Goal: Task Accomplishment & Management: Manage account settings

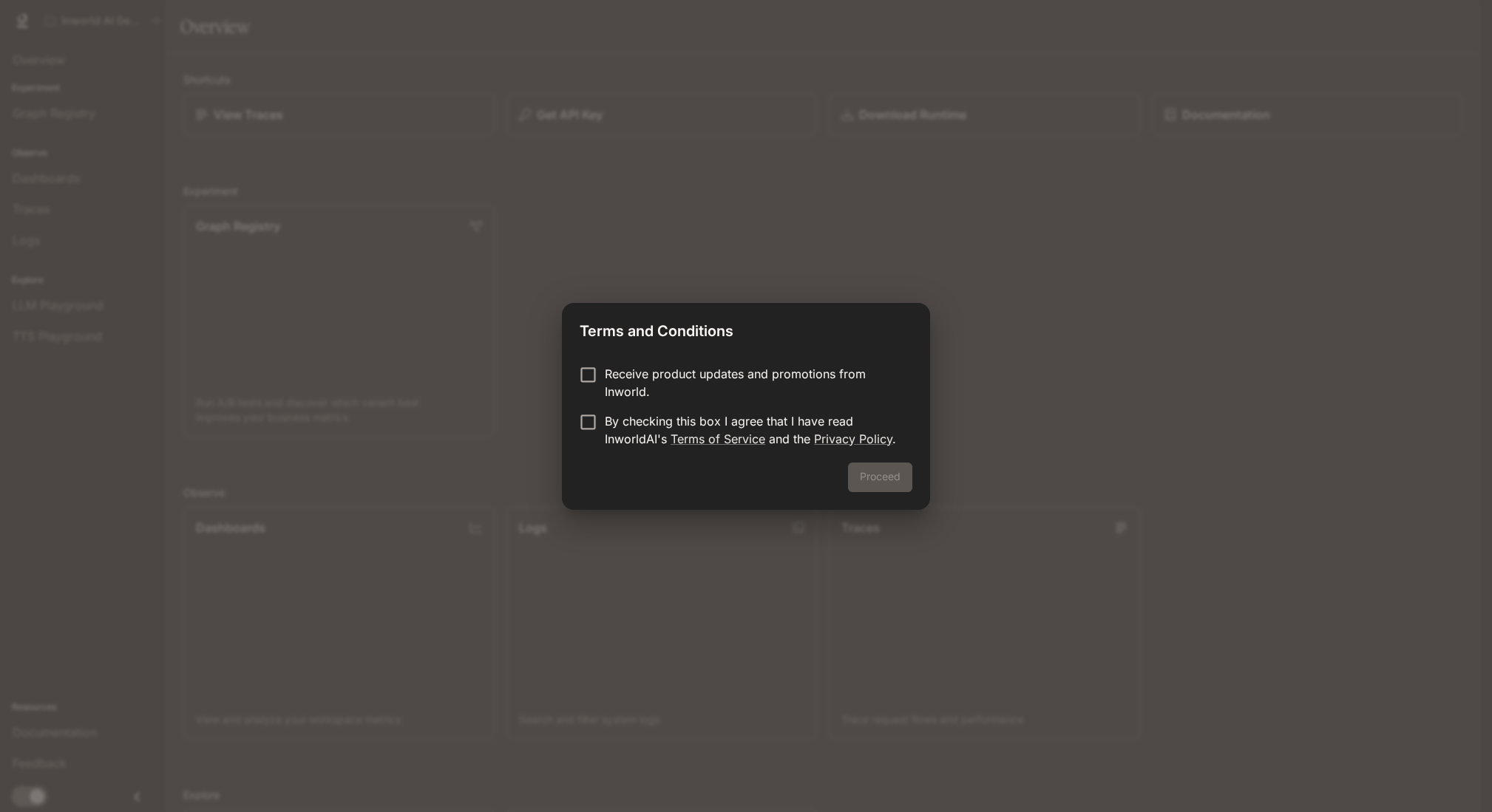
click at [624, 442] on p "By checking this box I agree that I have read InworldAI's Terms of Service and …" at bounding box center [752, 430] width 296 height 35
click at [874, 474] on button "Proceed" at bounding box center [880, 477] width 65 height 30
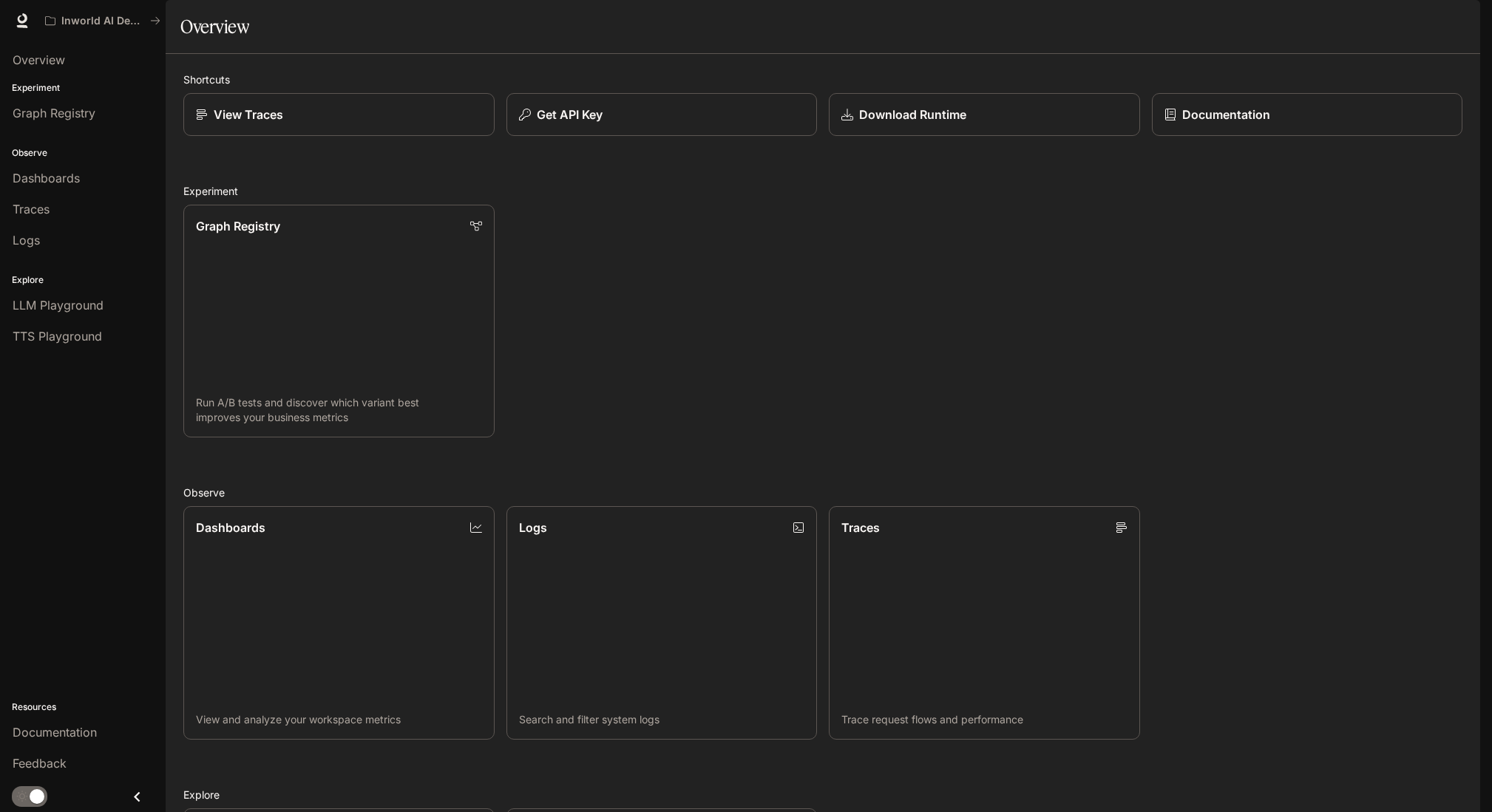
click at [1457, 25] on img "button" at bounding box center [1459, 20] width 21 height 21
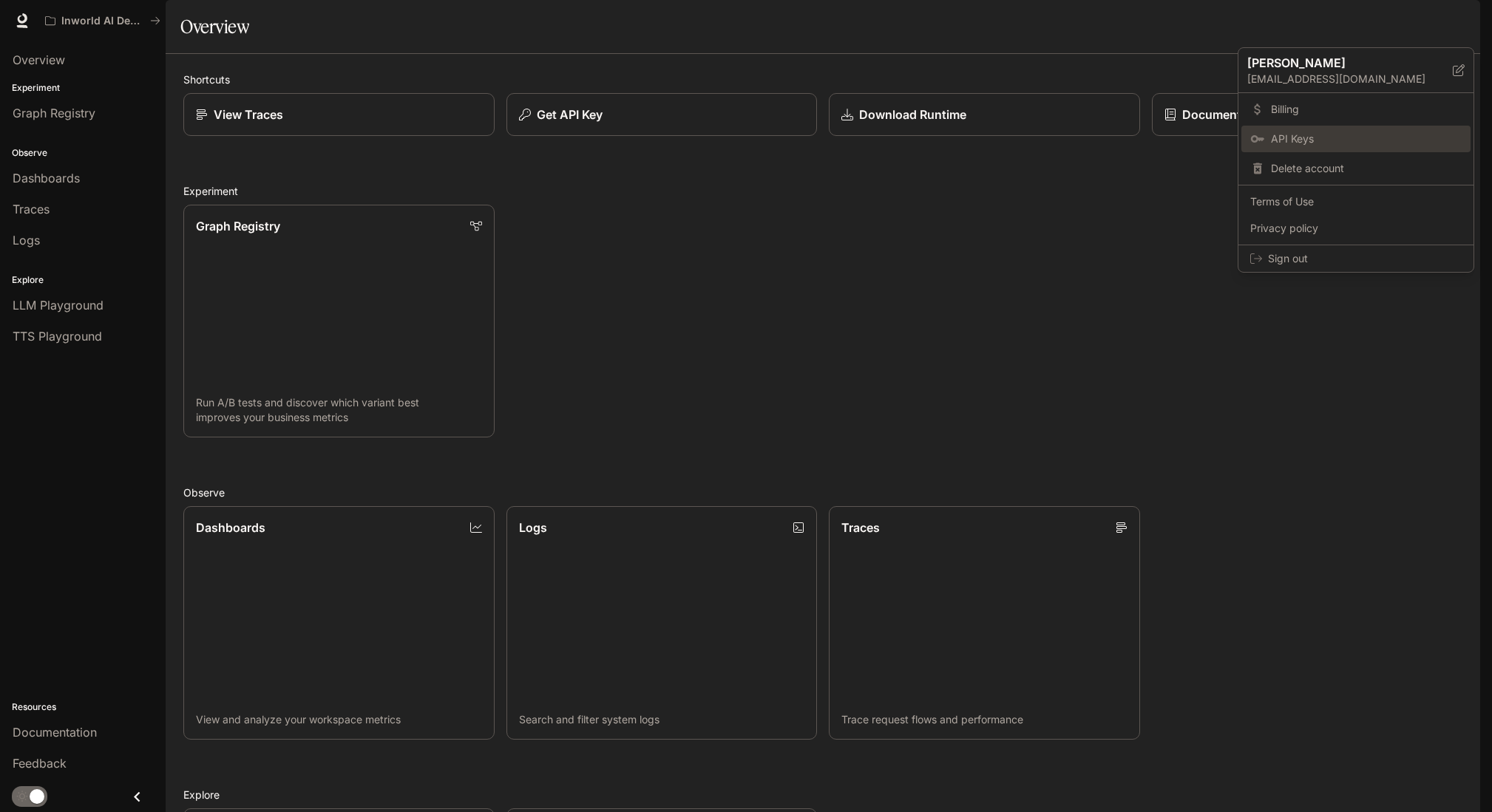
click at [1294, 134] on span "API Keys" at bounding box center [1366, 138] width 190 height 15
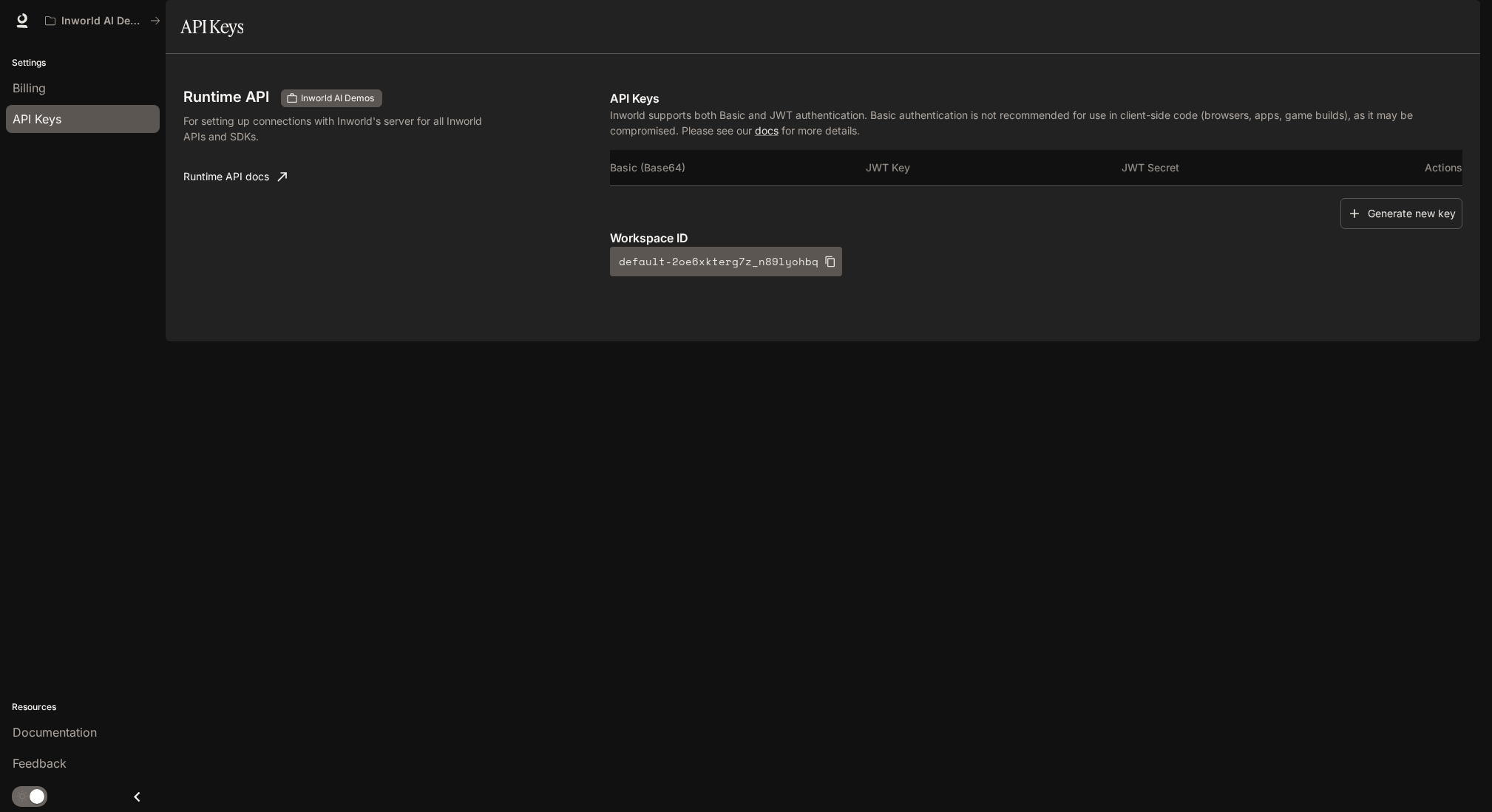
click at [1468, 22] on img "button" at bounding box center [1459, 20] width 21 height 21
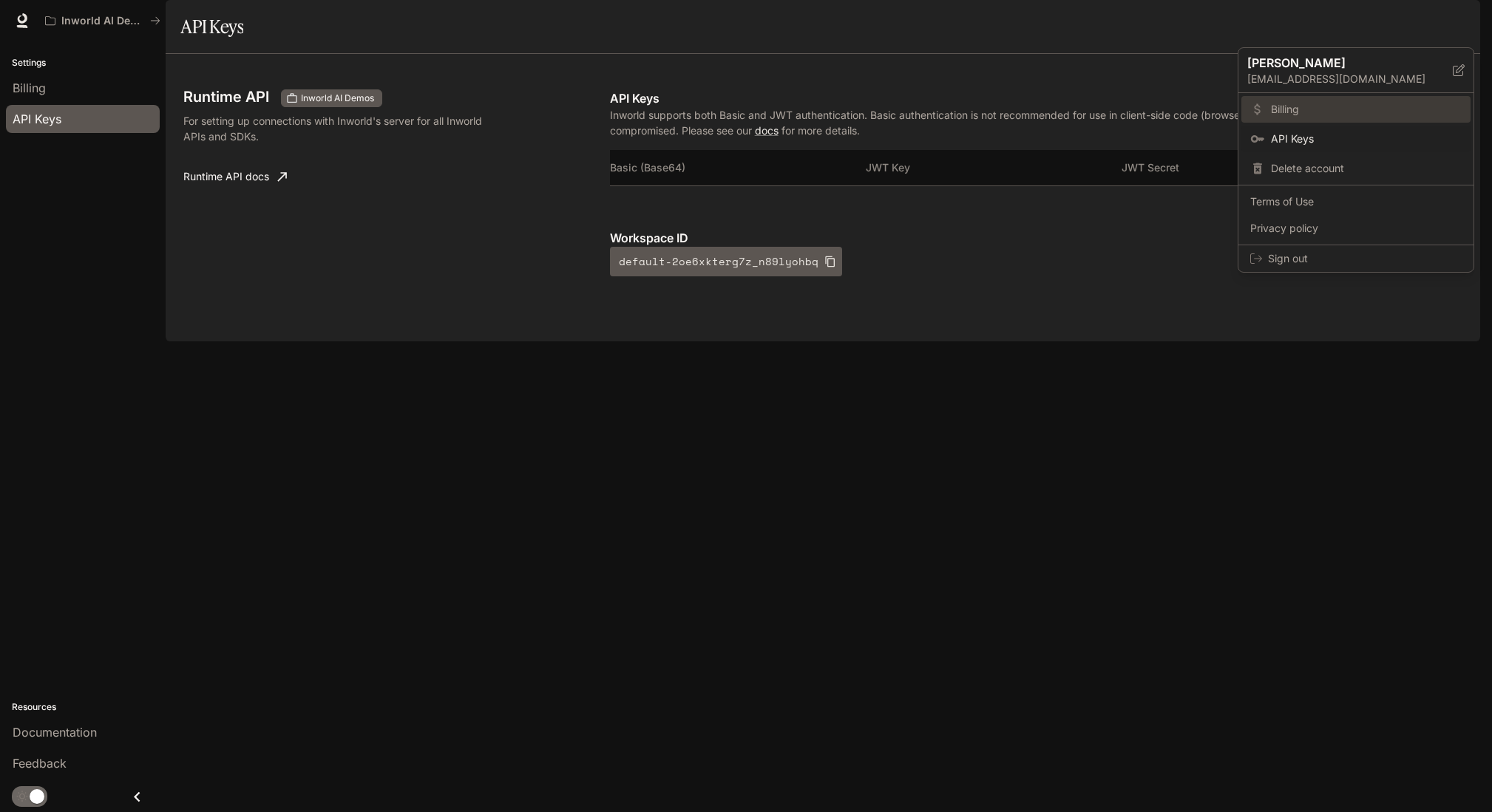
click at [1295, 105] on span "Billing" at bounding box center [1366, 109] width 190 height 15
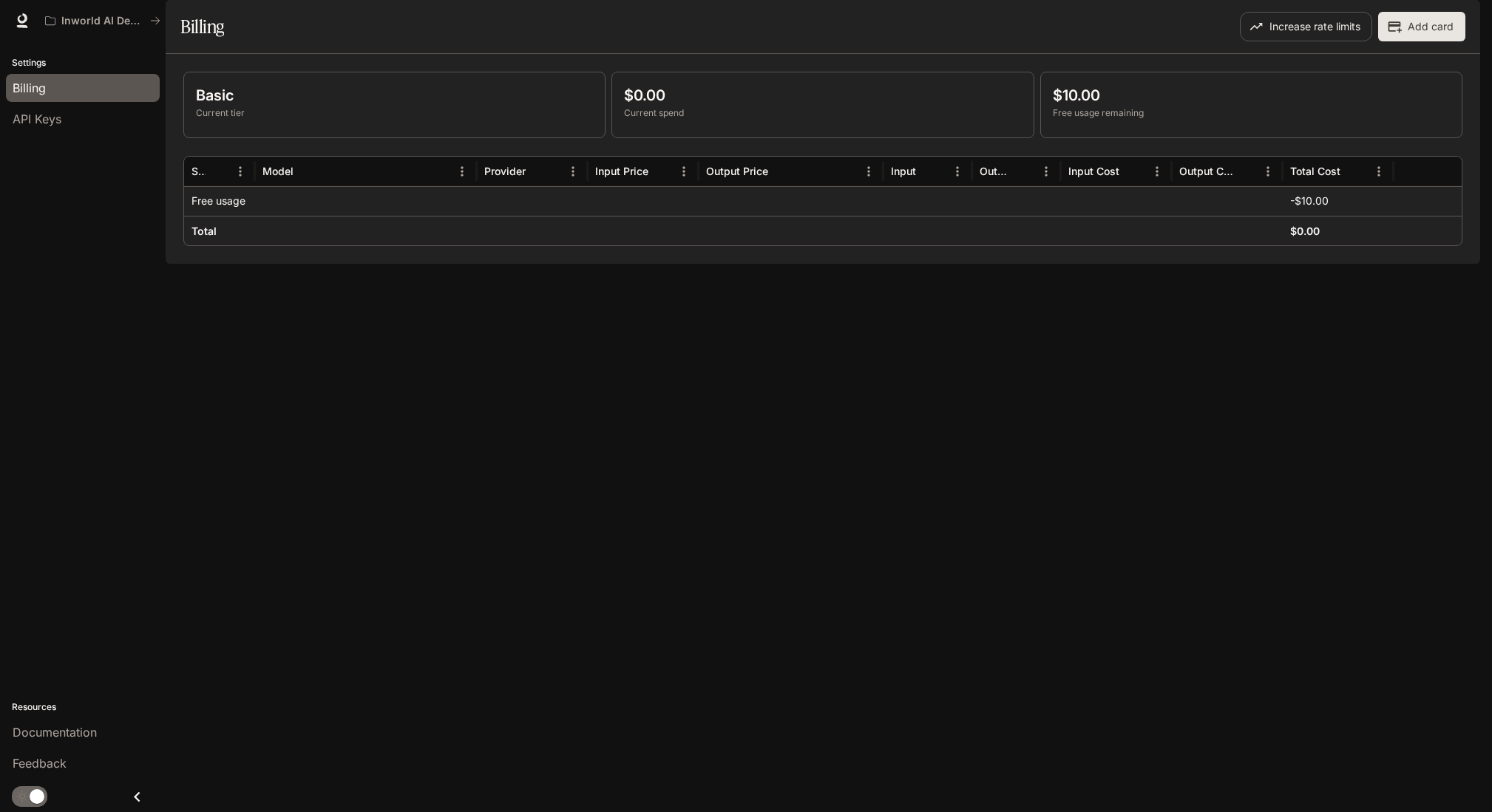
click at [1454, 18] on img "button" at bounding box center [1459, 20] width 21 height 21
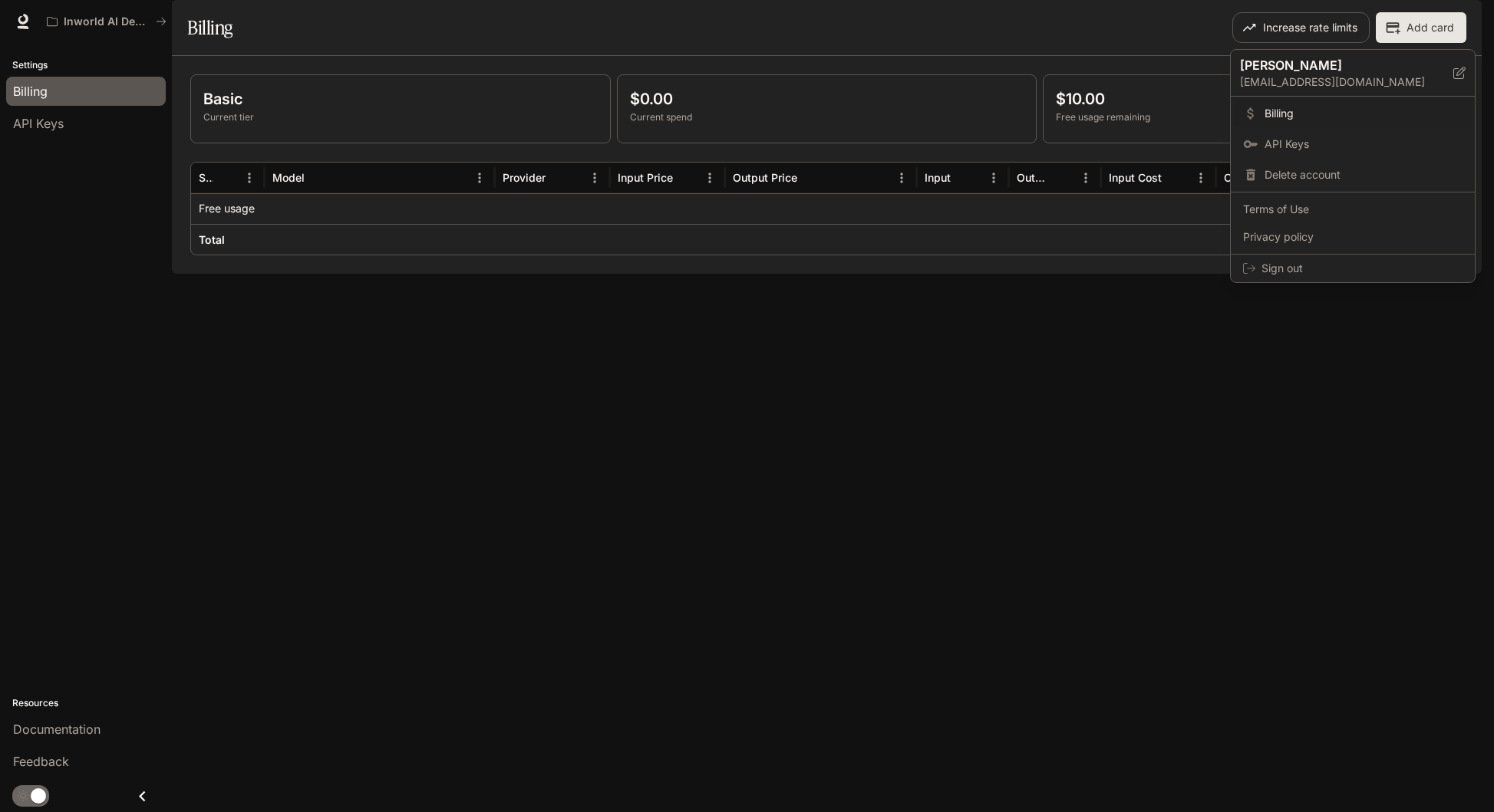
click at [898, 374] on div at bounding box center [747, 406] width 1494 height 812
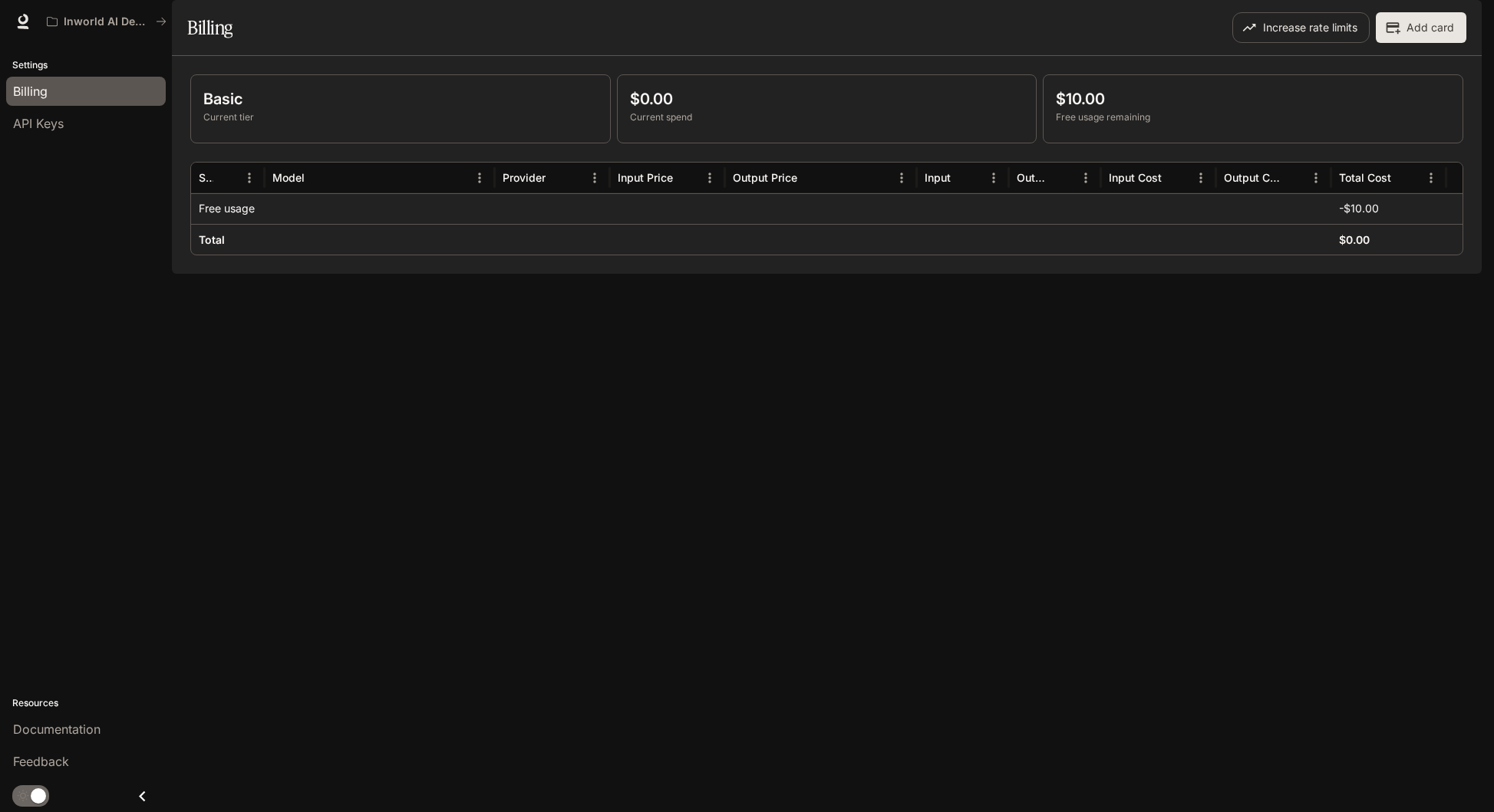
click at [1421, 43] on button "Add card" at bounding box center [1421, 27] width 91 height 31
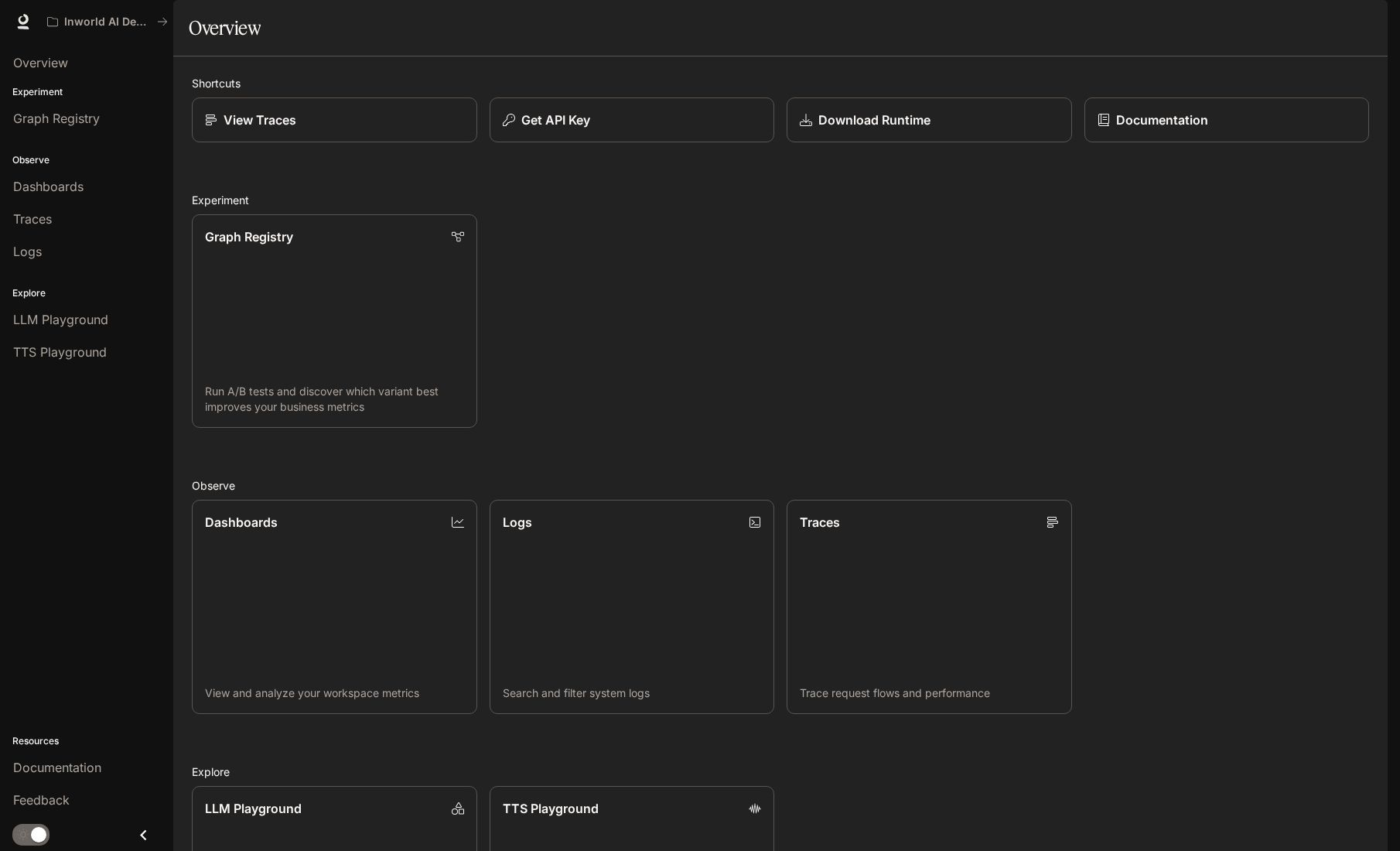
click at [1371, 19] on img "button" at bounding box center [1366, 21] width 22 height 22
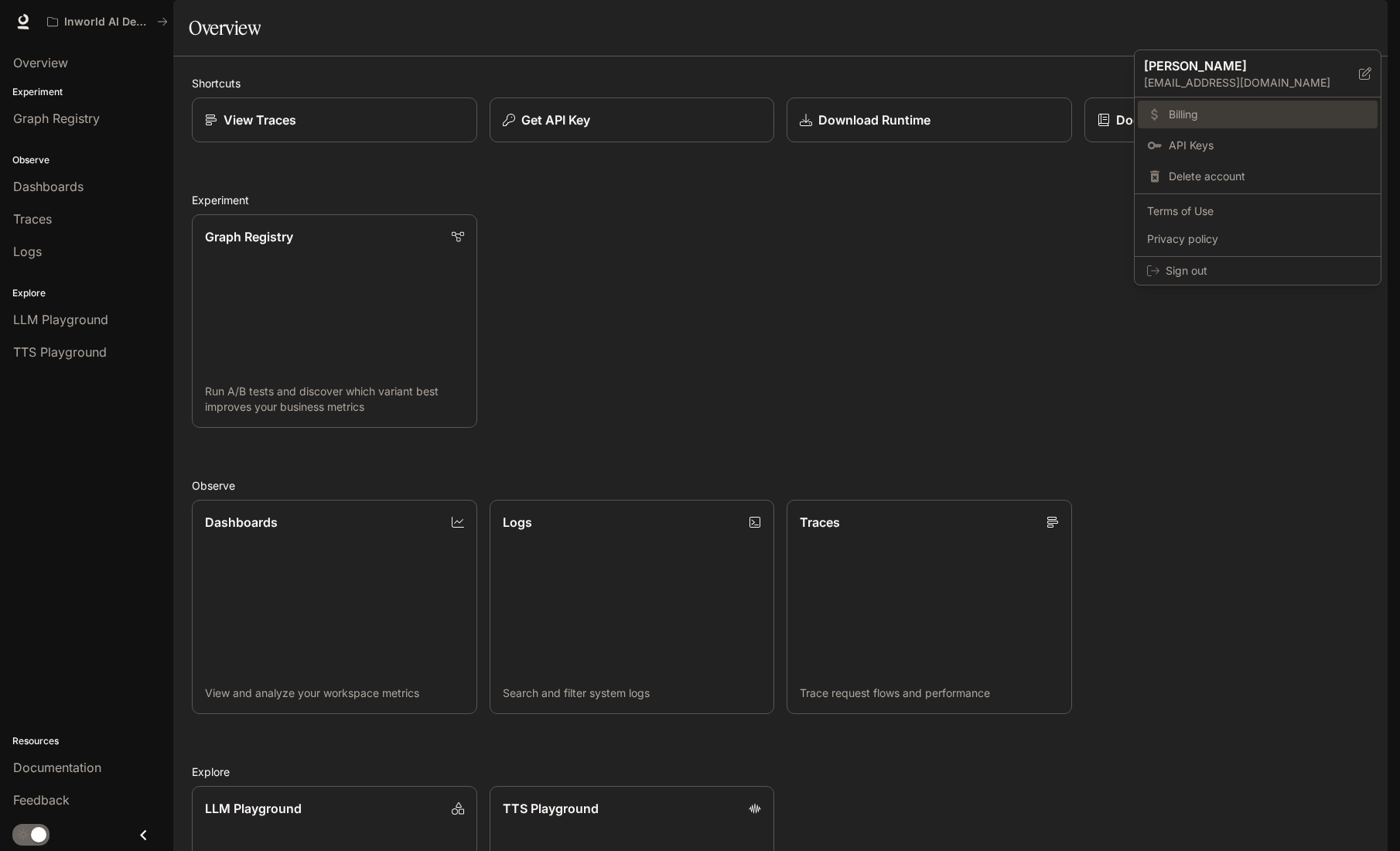
click at [1251, 114] on span "Billing" at bounding box center [1269, 114] width 199 height 15
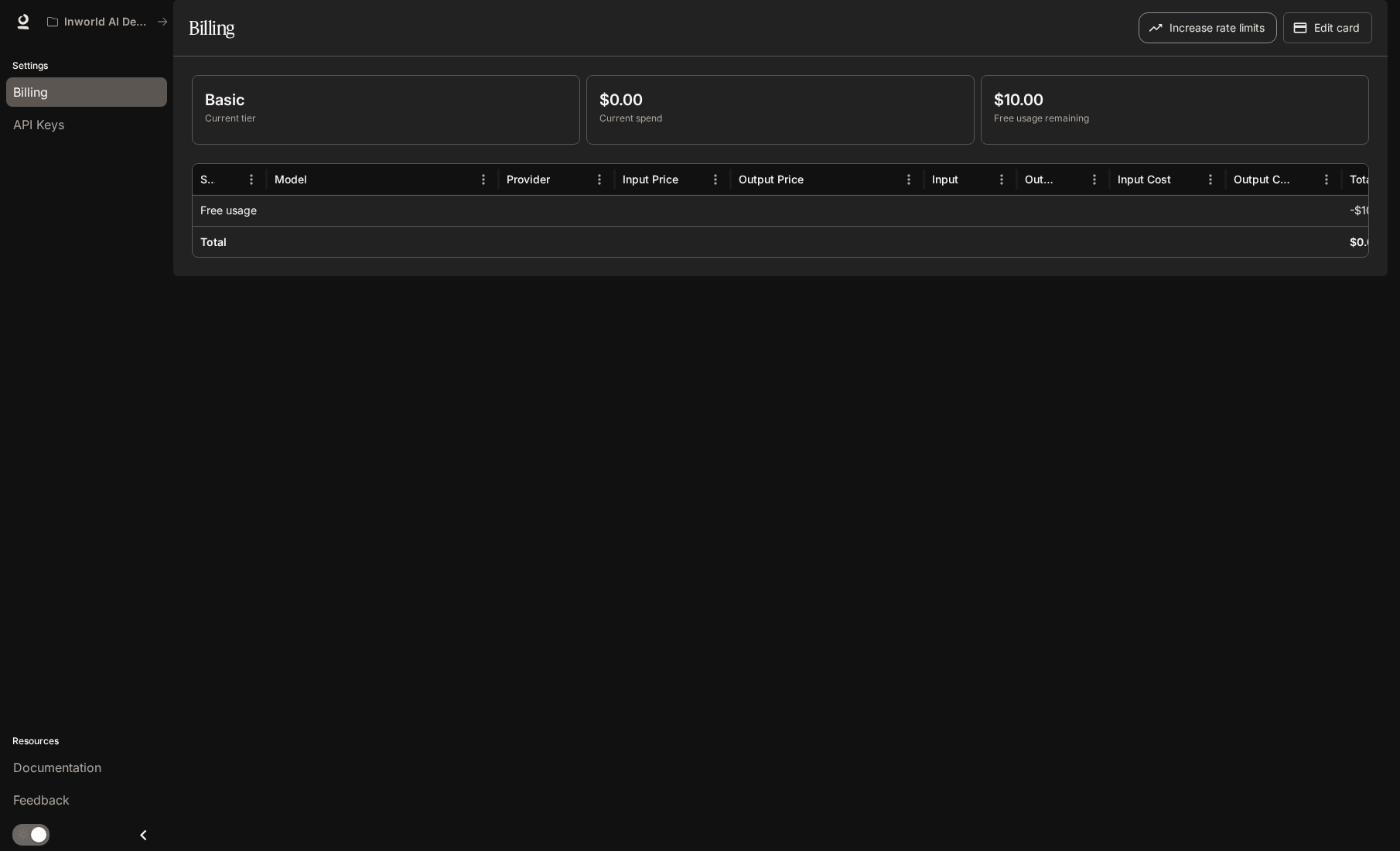
click at [1216, 43] on button "Increase rate limits" at bounding box center [1208, 27] width 138 height 31
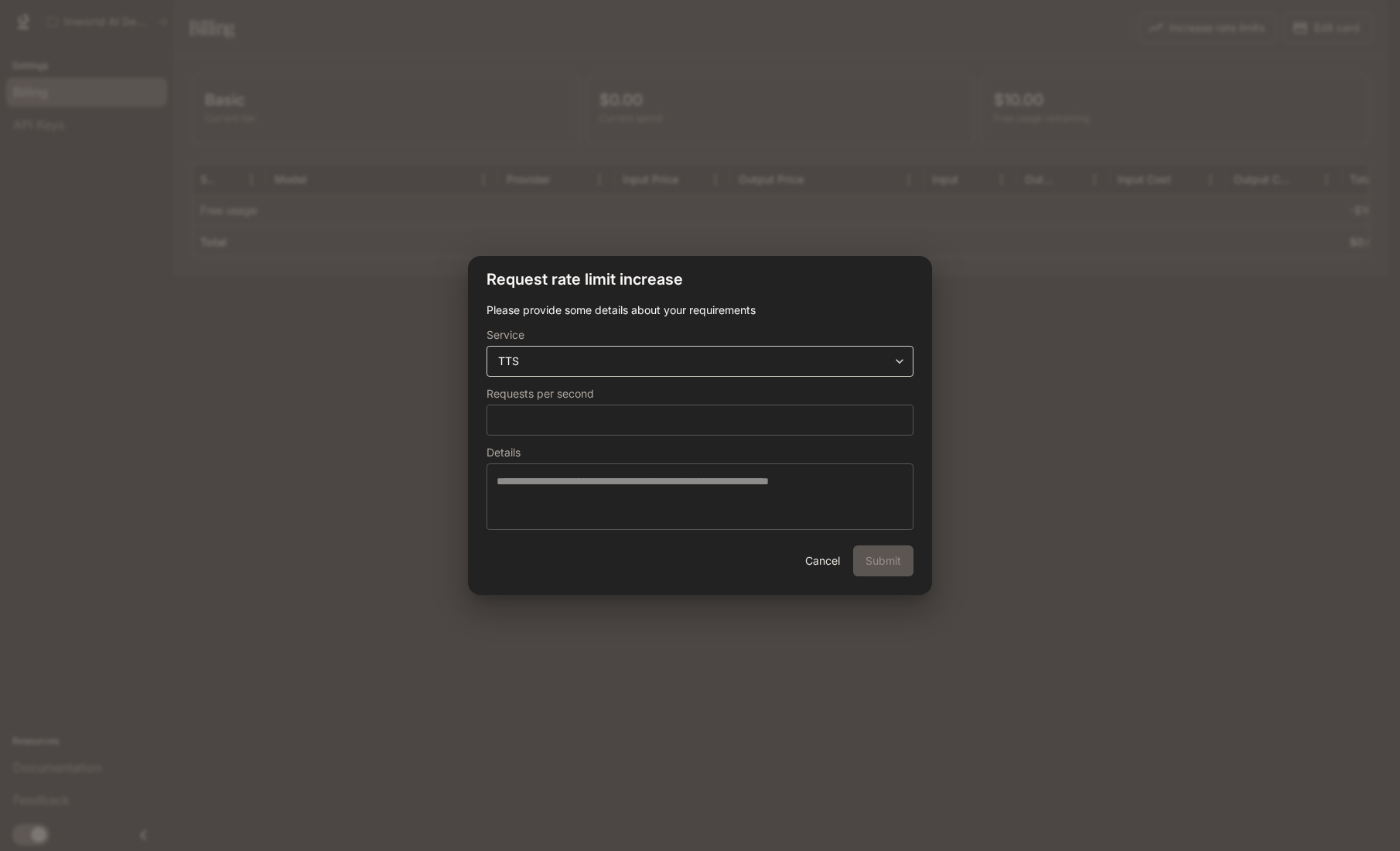
click at [563, 361] on body "**********" at bounding box center [700, 425] width 1400 height 851
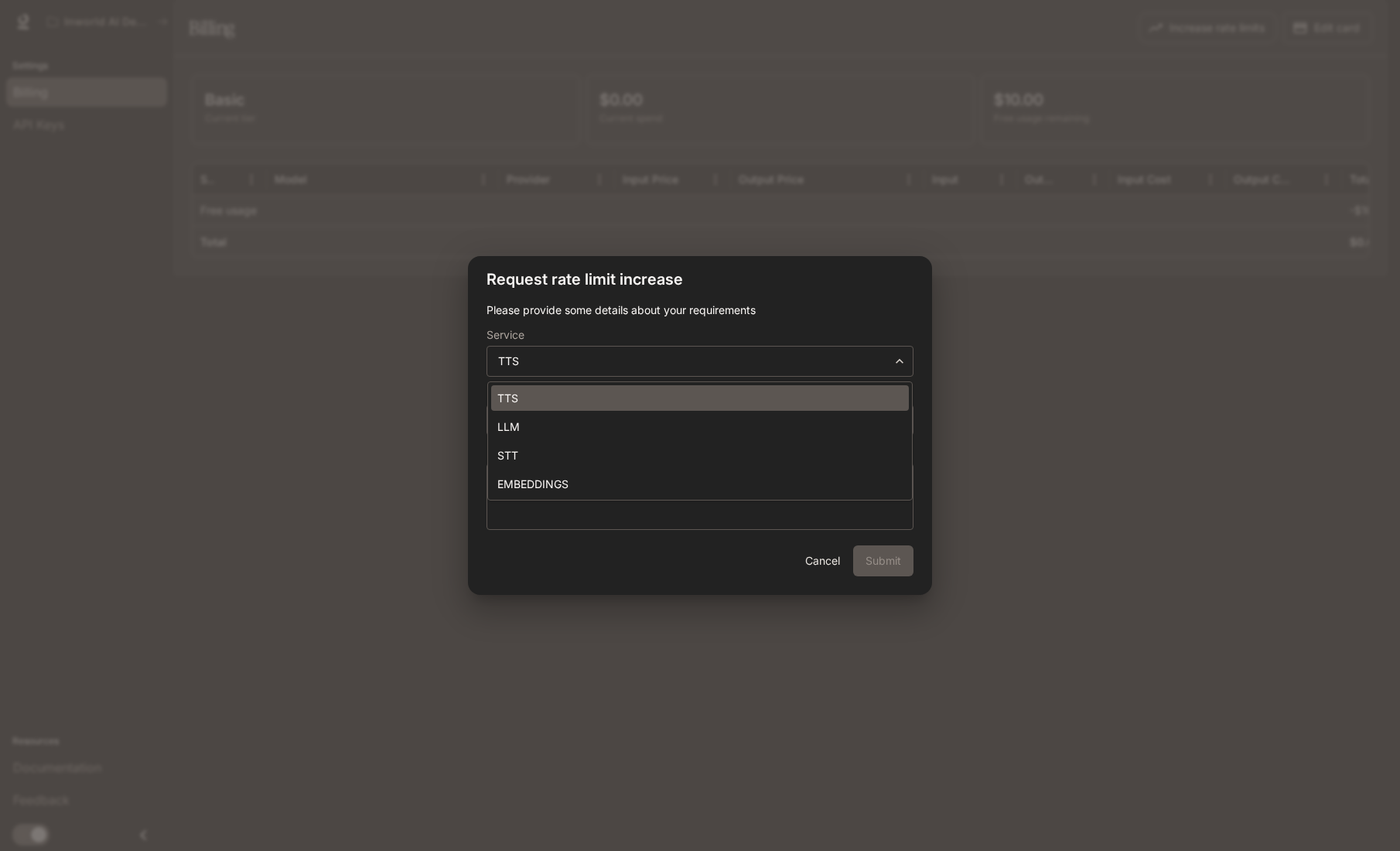
click at [525, 399] on li "TTS" at bounding box center [700, 398] width 418 height 26
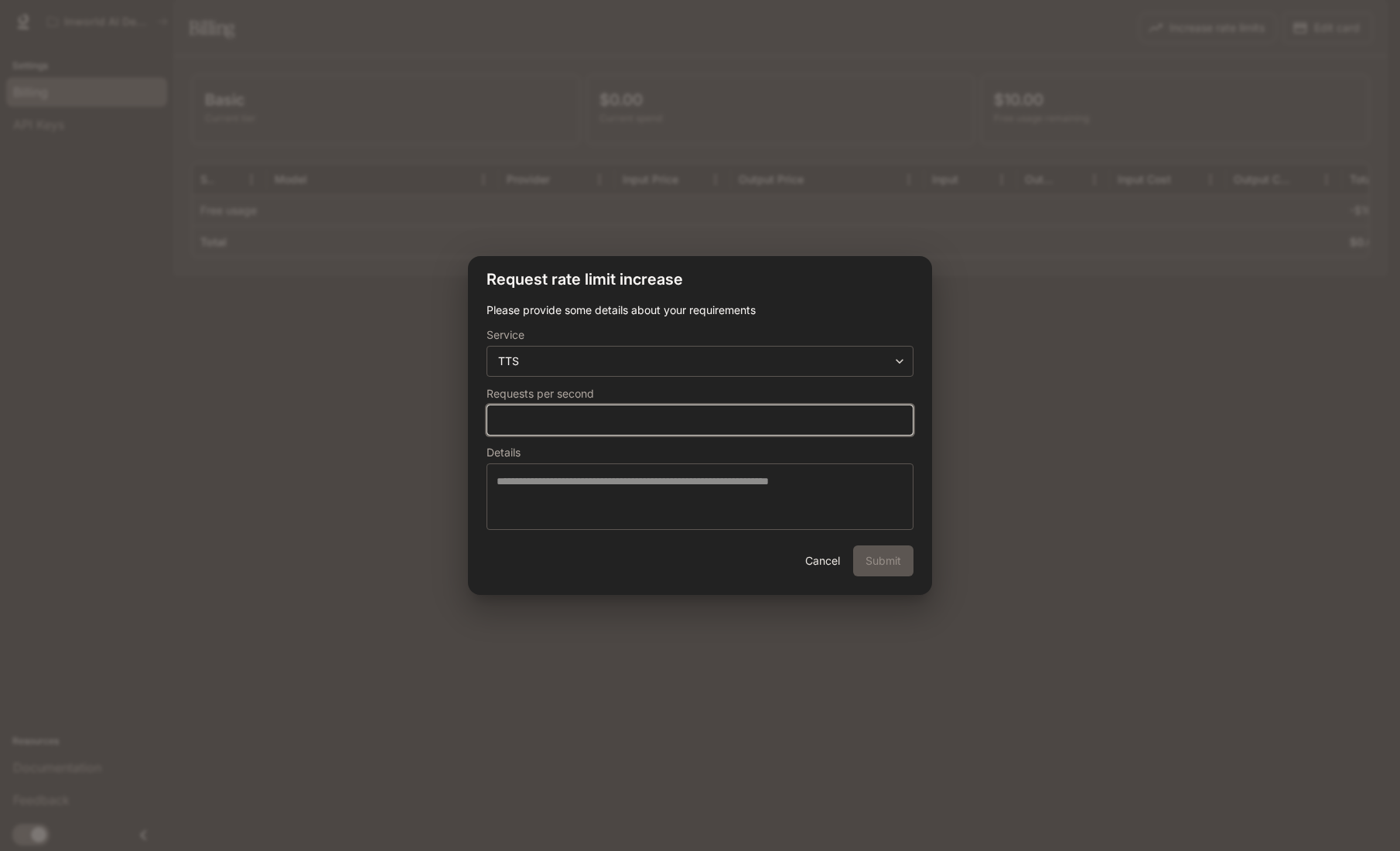
click at [521, 427] on input "*" at bounding box center [699, 419] width 425 height 15
type input "**"
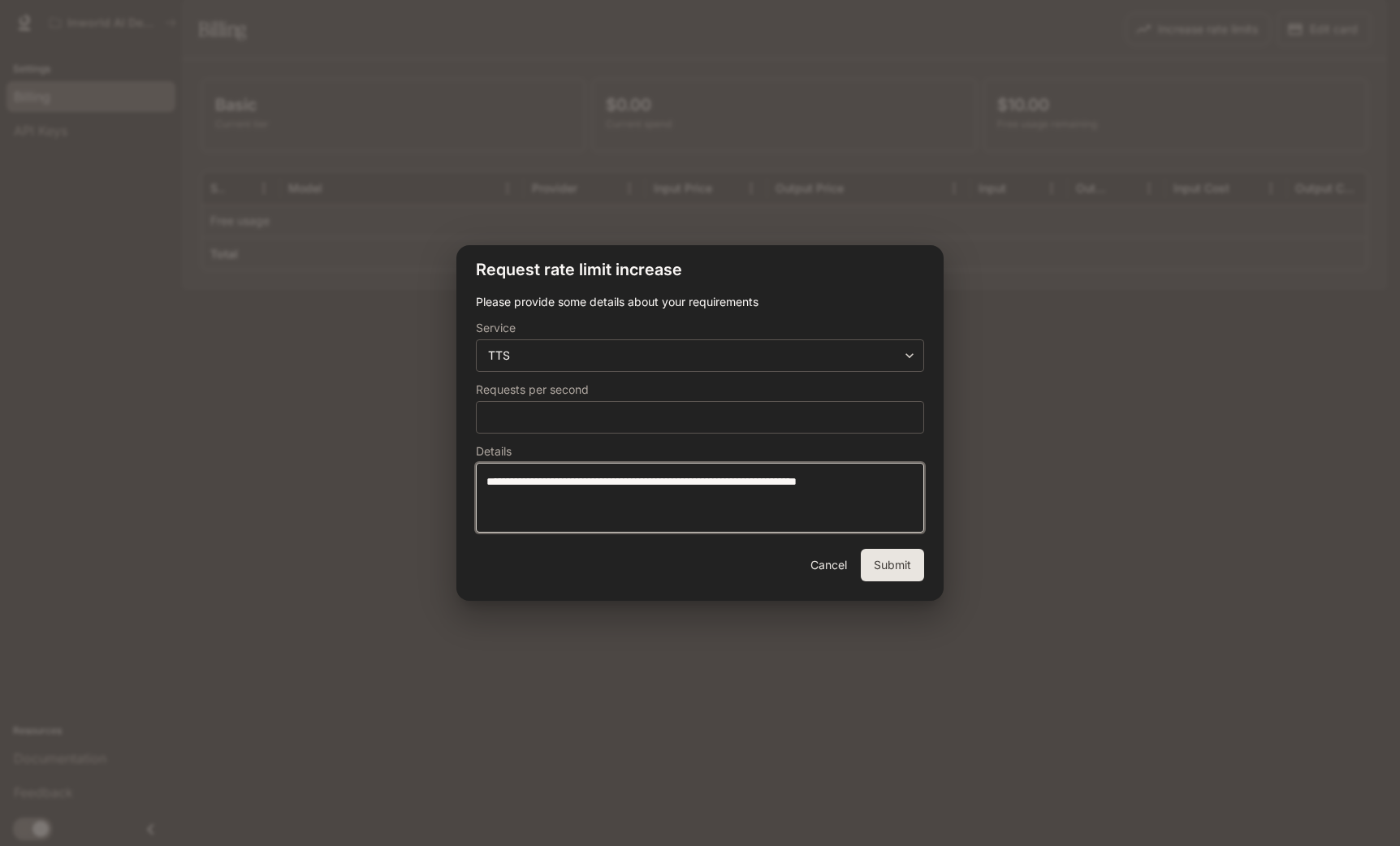
type textarea "**********"
click at [895, 566] on button "Submit" at bounding box center [891, 565] width 63 height 33
type input "*"
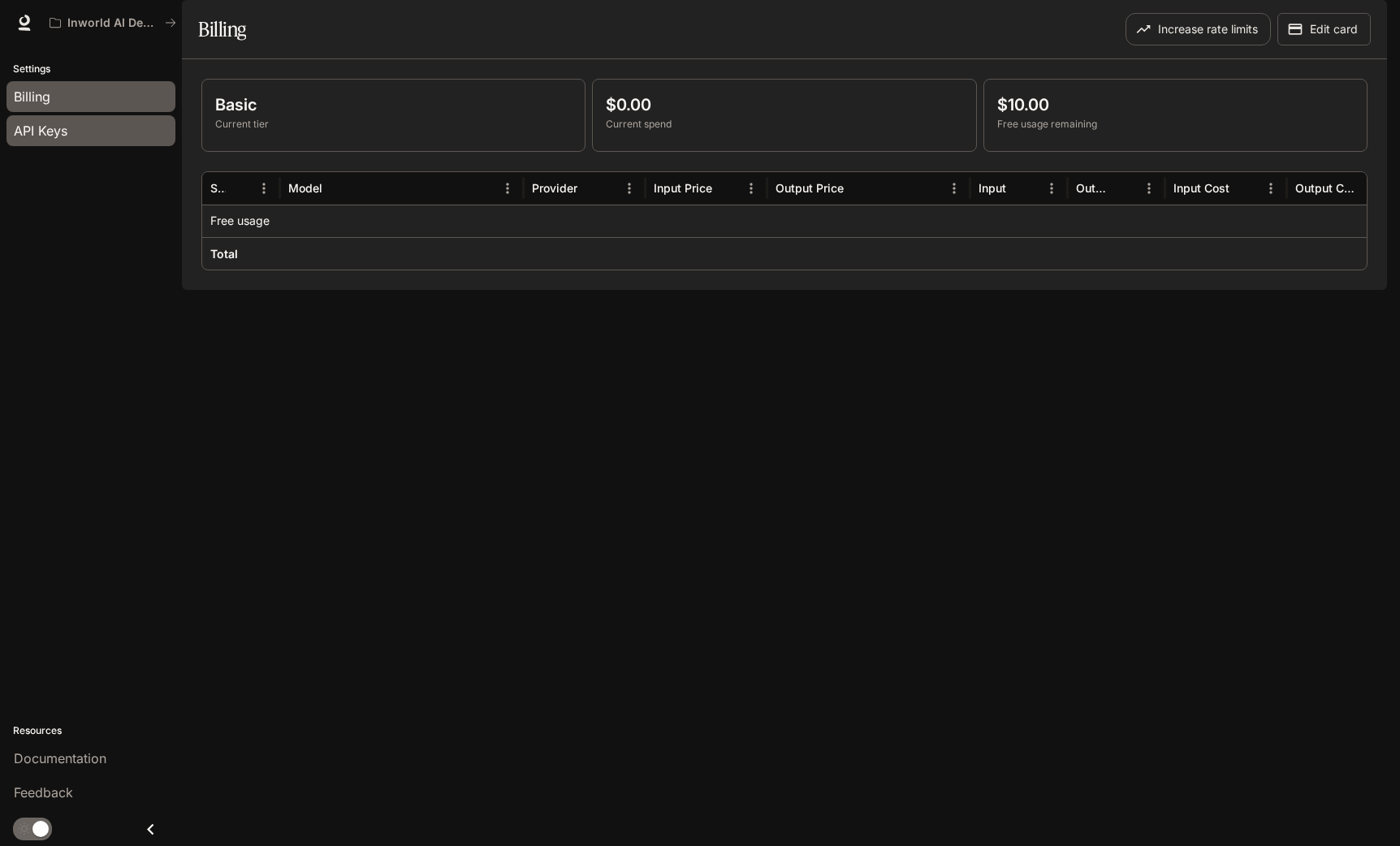
click at [109, 138] on div "API Keys" at bounding box center [90, 130] width 154 height 19
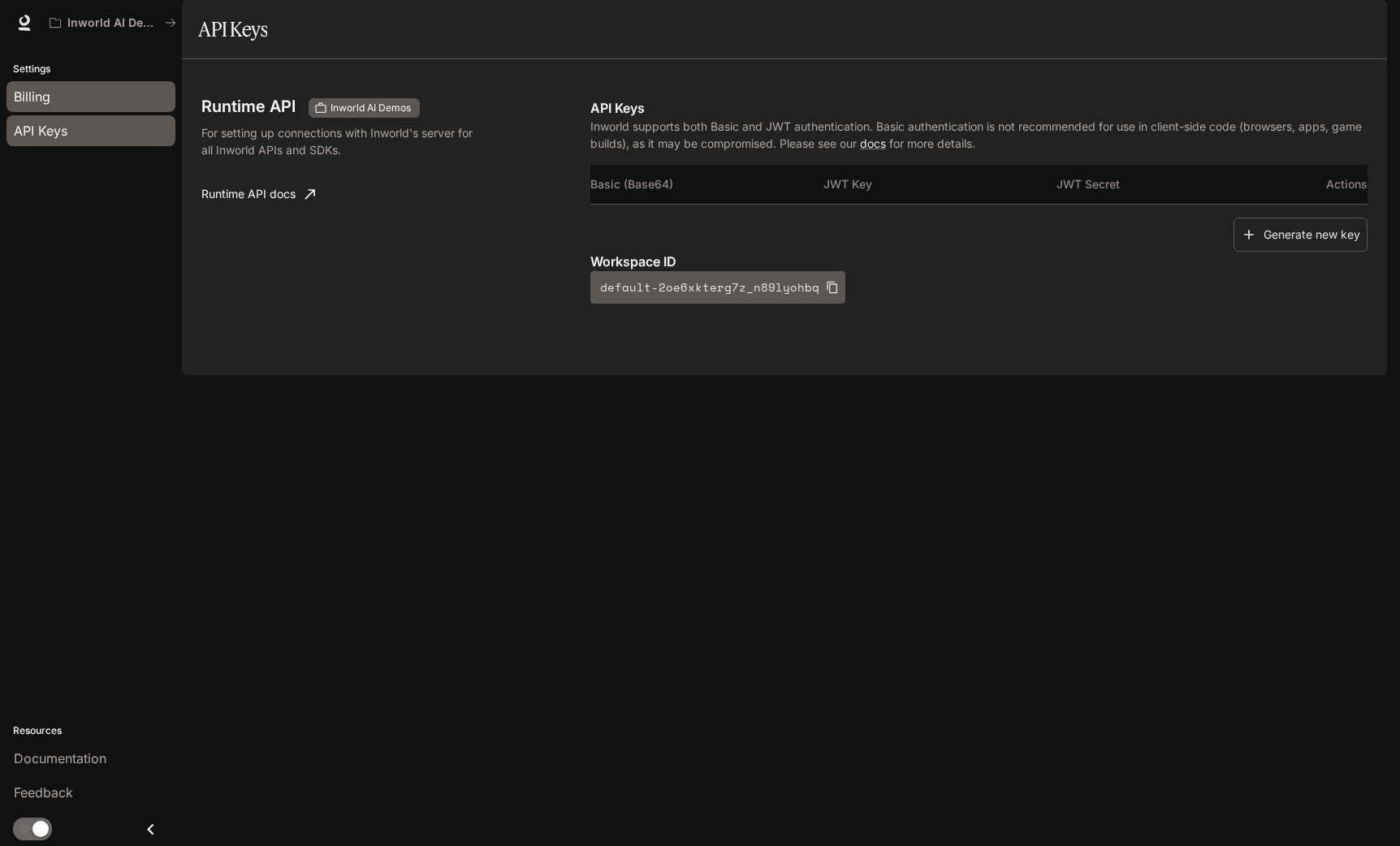
click at [63, 100] on div "Billing" at bounding box center [90, 96] width 154 height 19
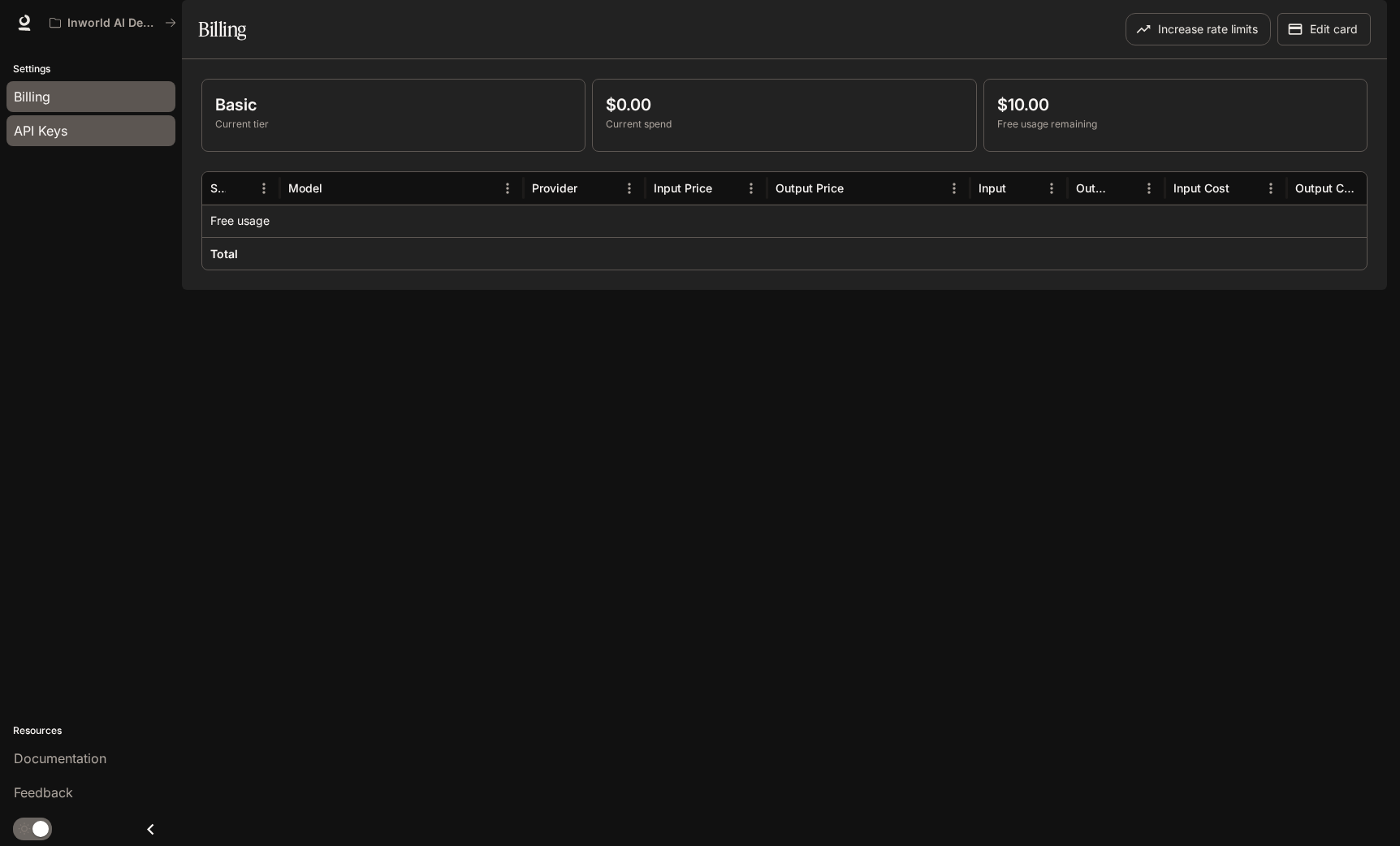
click at [54, 138] on span "API Keys" at bounding box center [40, 130] width 54 height 19
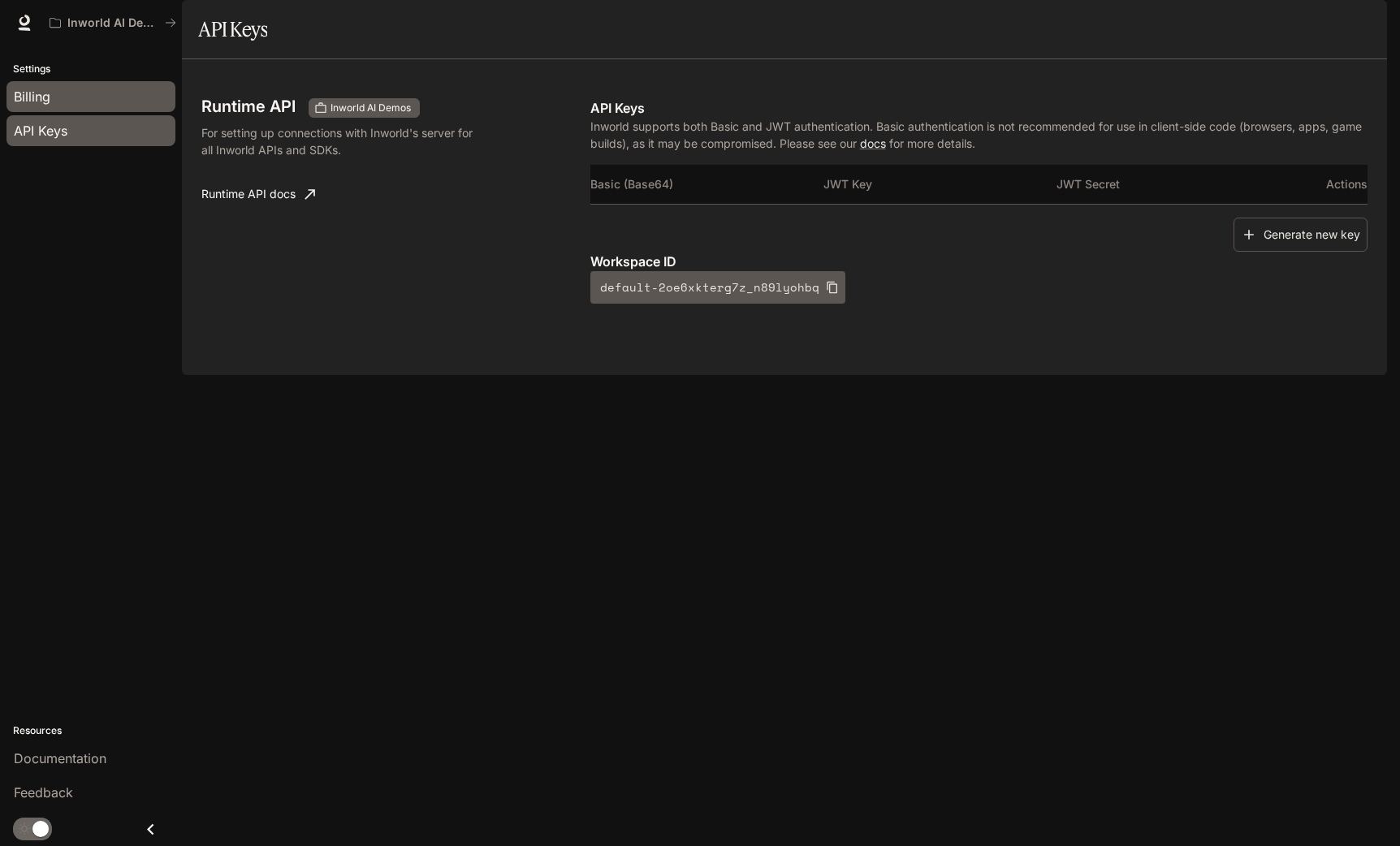
click at [72, 101] on div "Billing" at bounding box center [90, 96] width 154 height 19
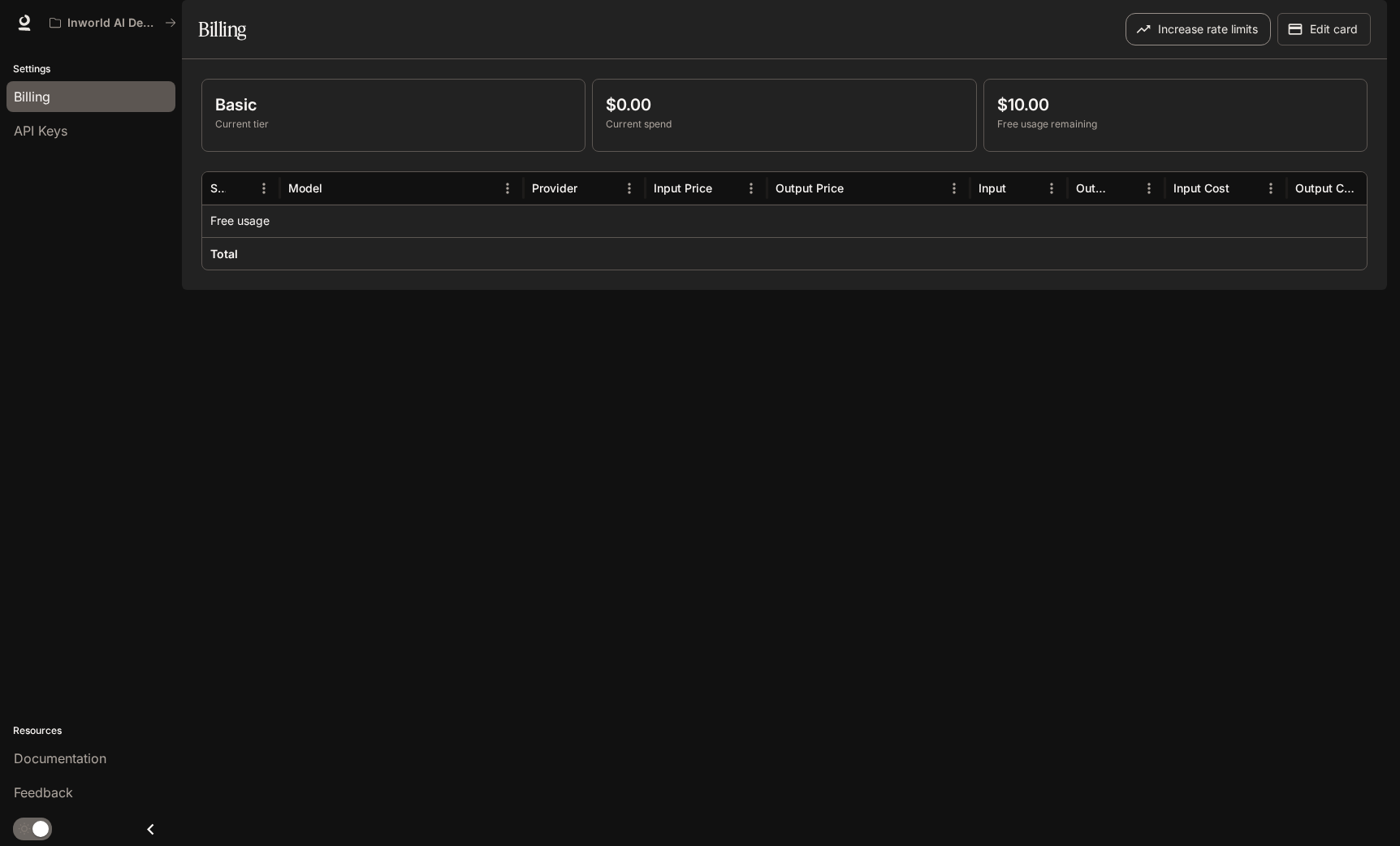
click at [1159, 46] on button "Increase rate limits" at bounding box center [1198, 29] width 145 height 33
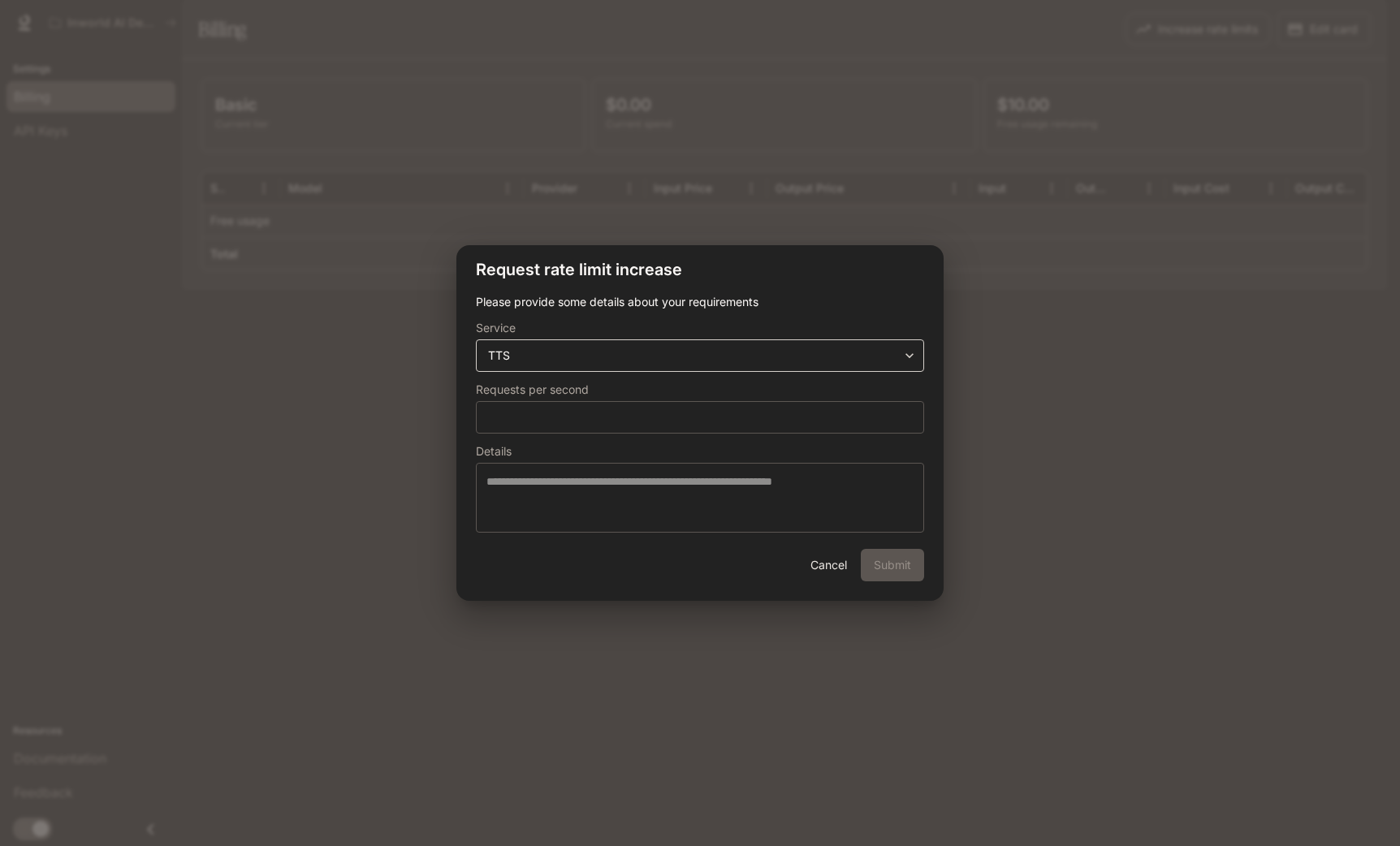
click at [772, 366] on div "**********" at bounding box center [699, 355] width 448 height 33
click at [912, 351] on body "**********" at bounding box center [700, 423] width 1400 height 846
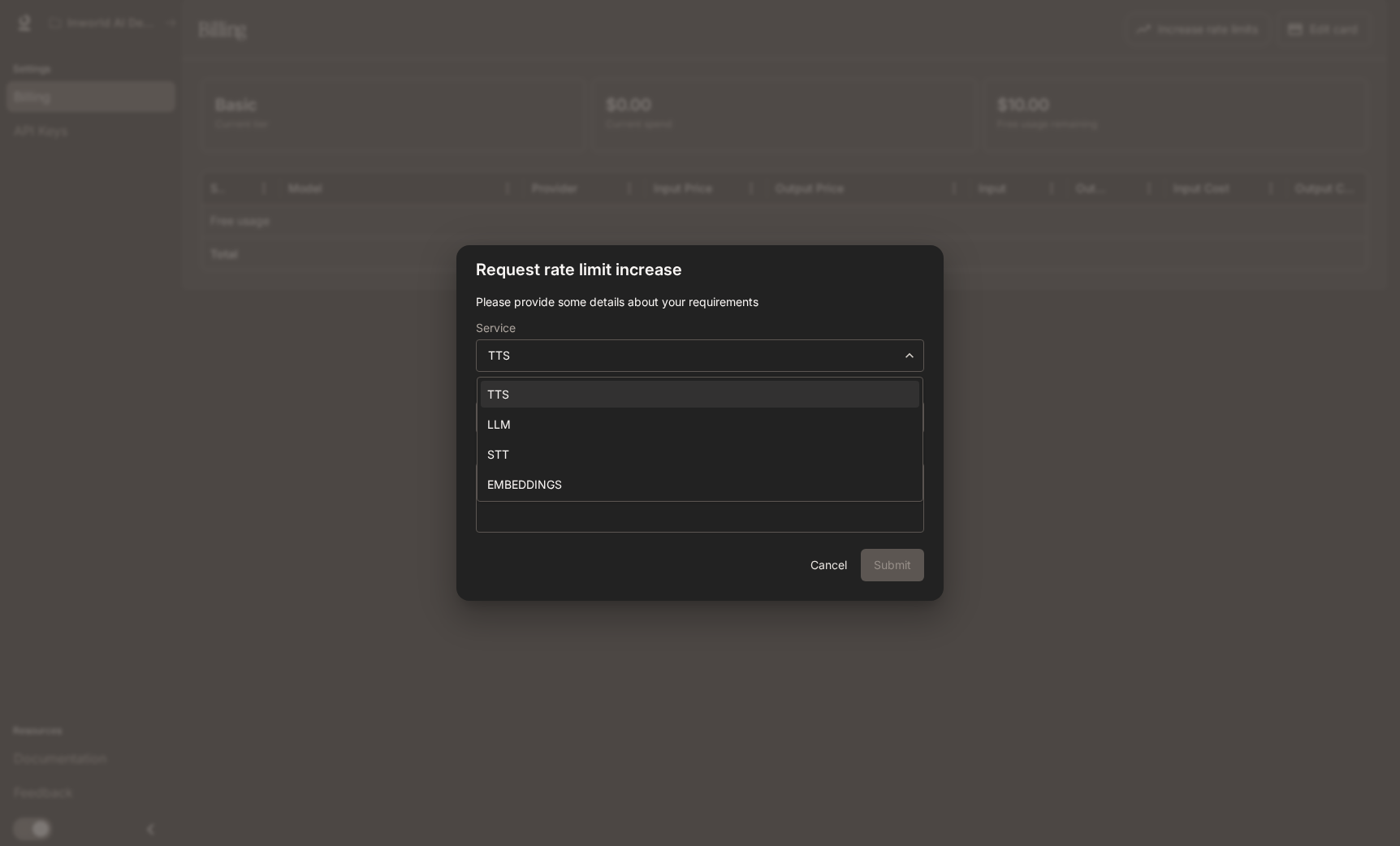
click at [690, 574] on div at bounding box center [700, 423] width 1400 height 846
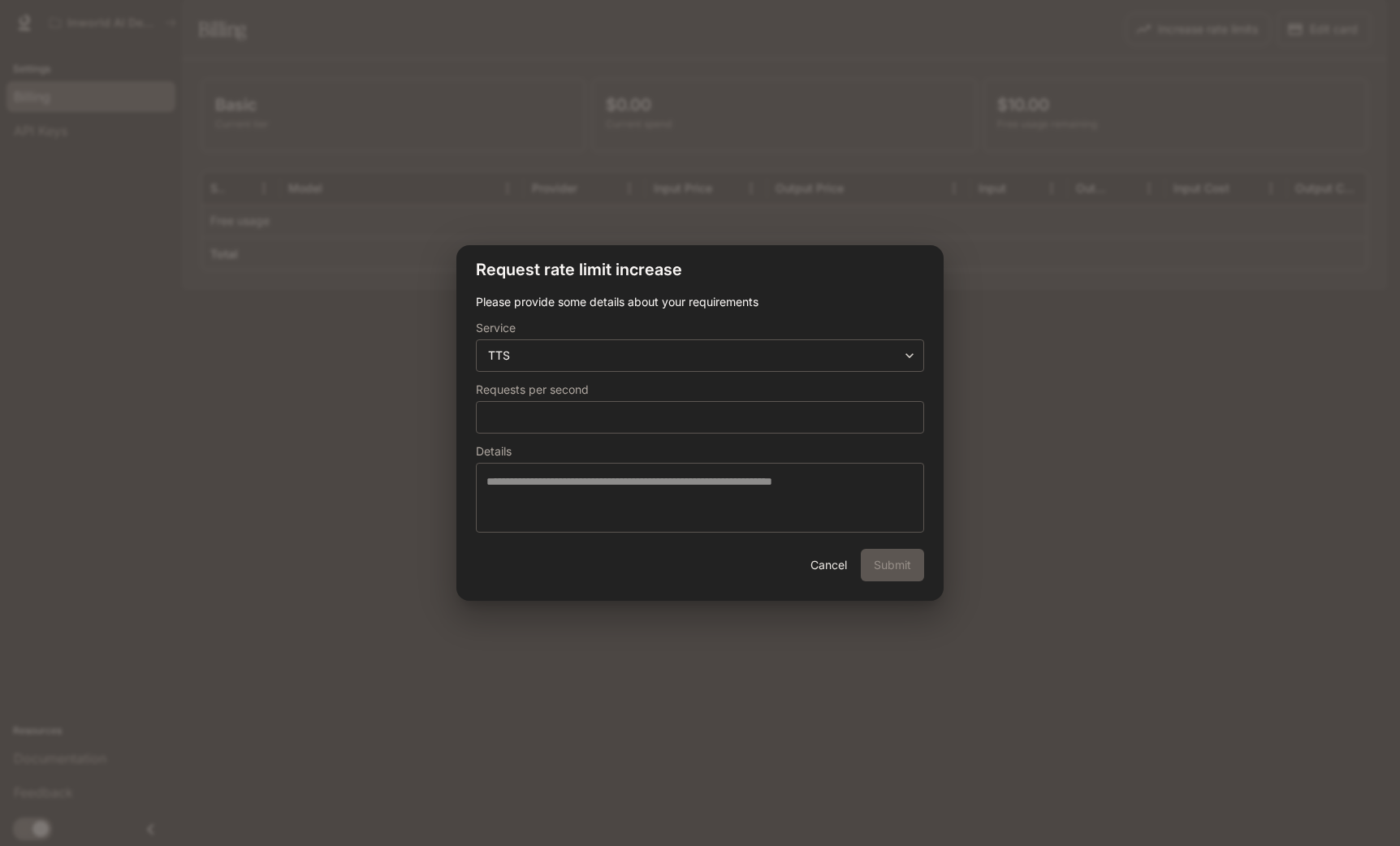
click at [825, 563] on button "Cancel" at bounding box center [828, 565] width 52 height 33
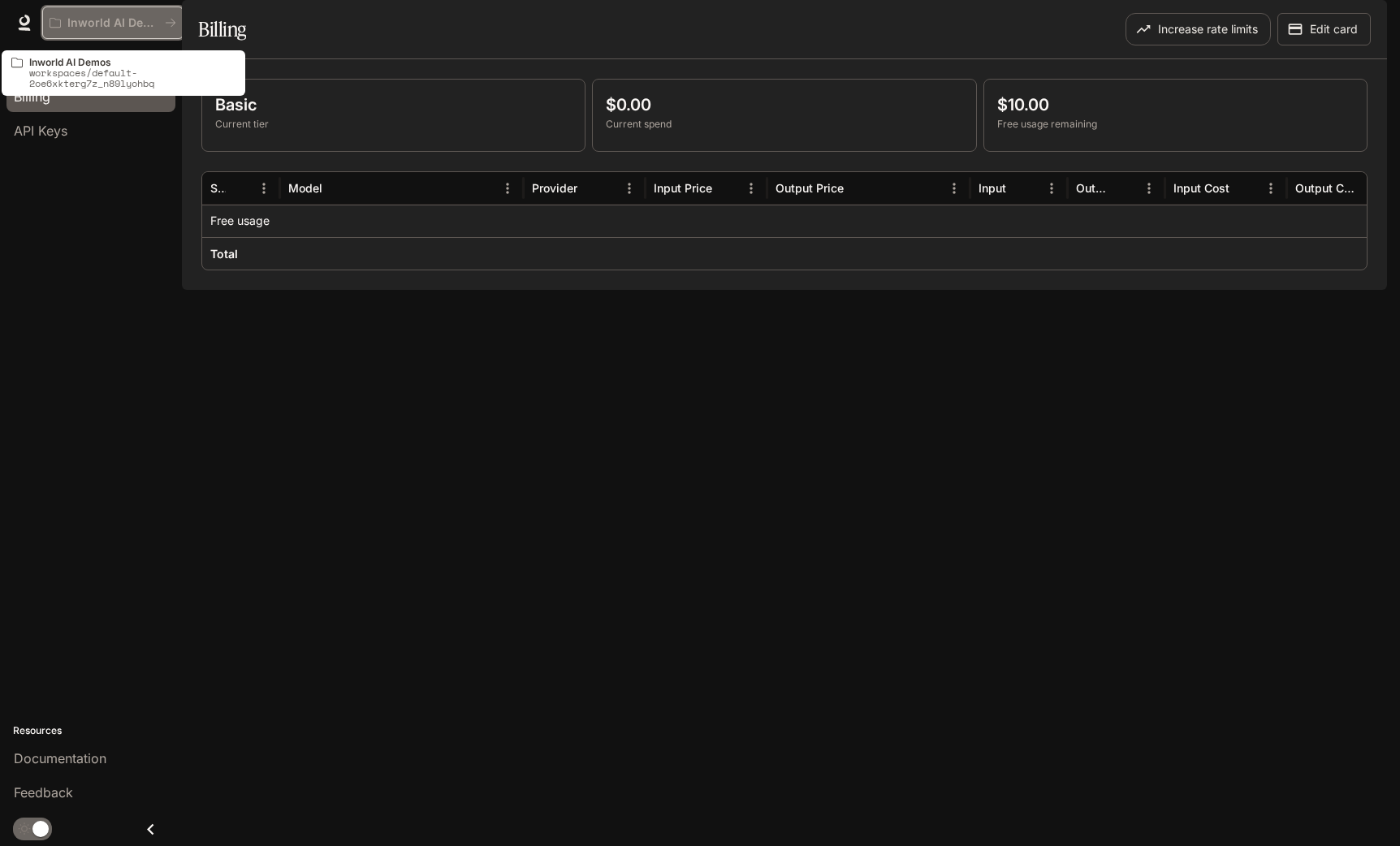
click at [104, 13] on button "Inworld AI Demos" at bounding box center [112, 23] width 141 height 33
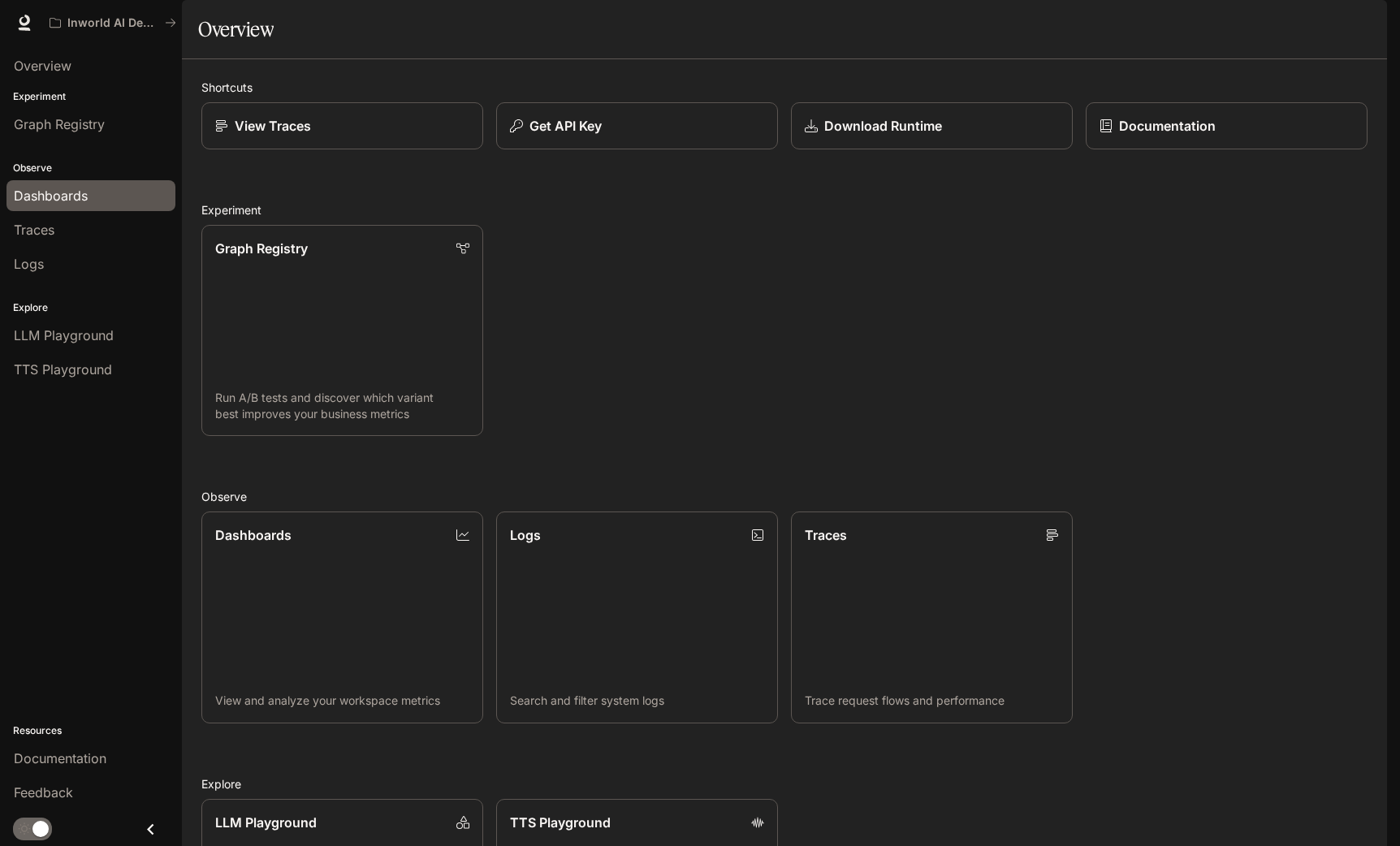
click at [57, 190] on span "Dashboards" at bounding box center [51, 195] width 74 height 19
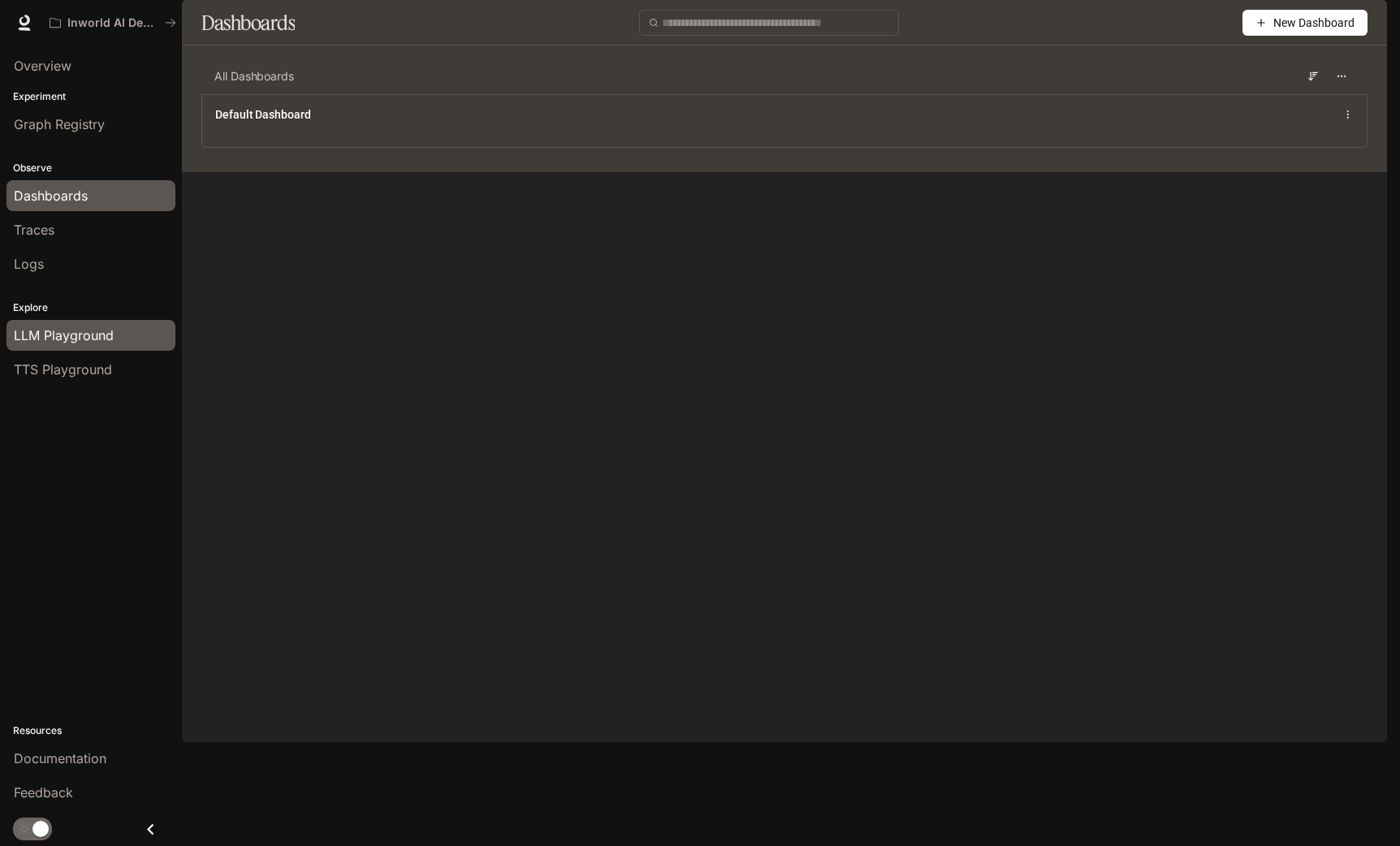
click at [86, 342] on span "LLM Playground" at bounding box center [63, 335] width 100 height 19
